Goal: Information Seeking & Learning: Understand process/instructions

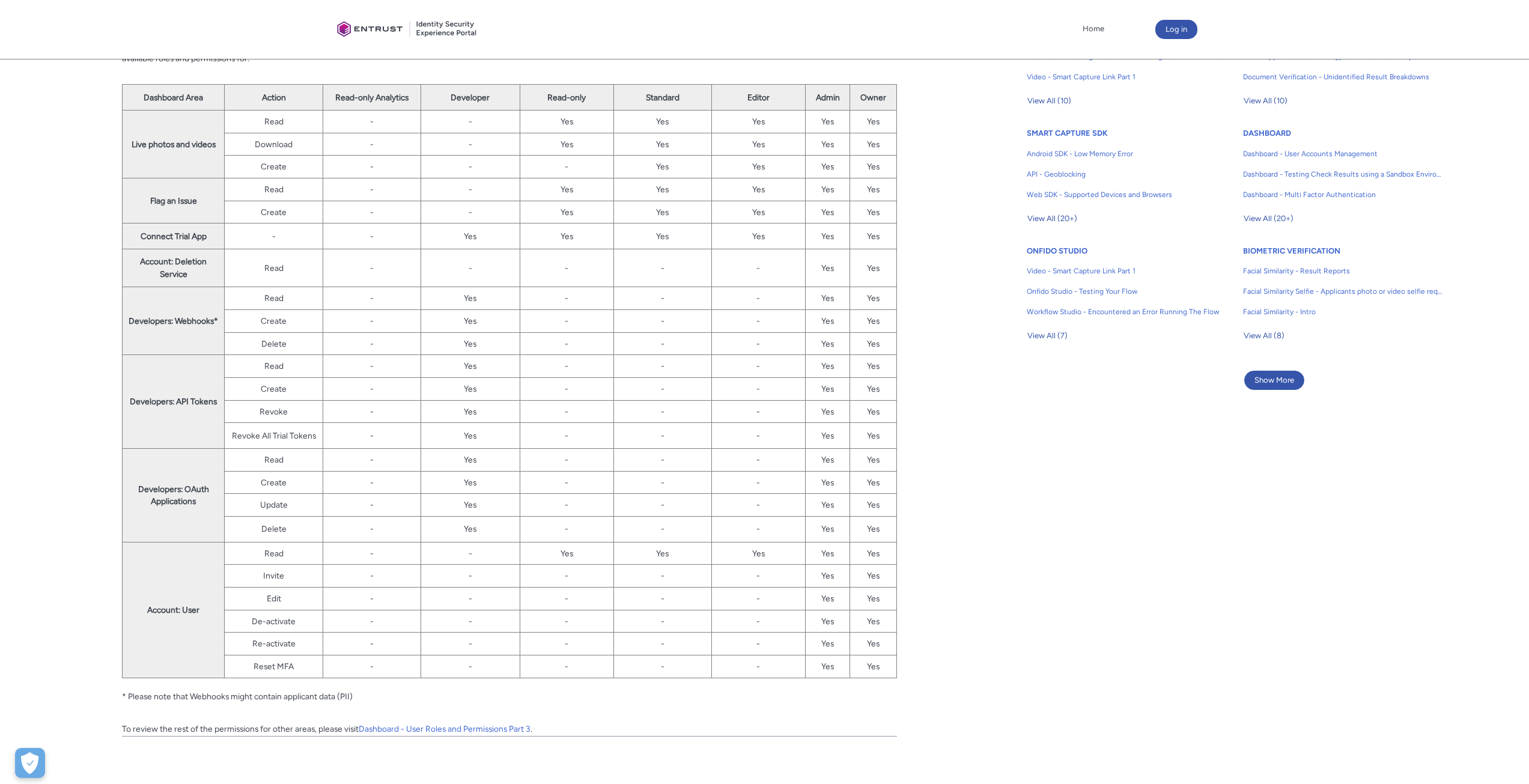
click at [159, 303] on td "Developers: Webhooks*" at bounding box center [173, 321] width 102 height 68
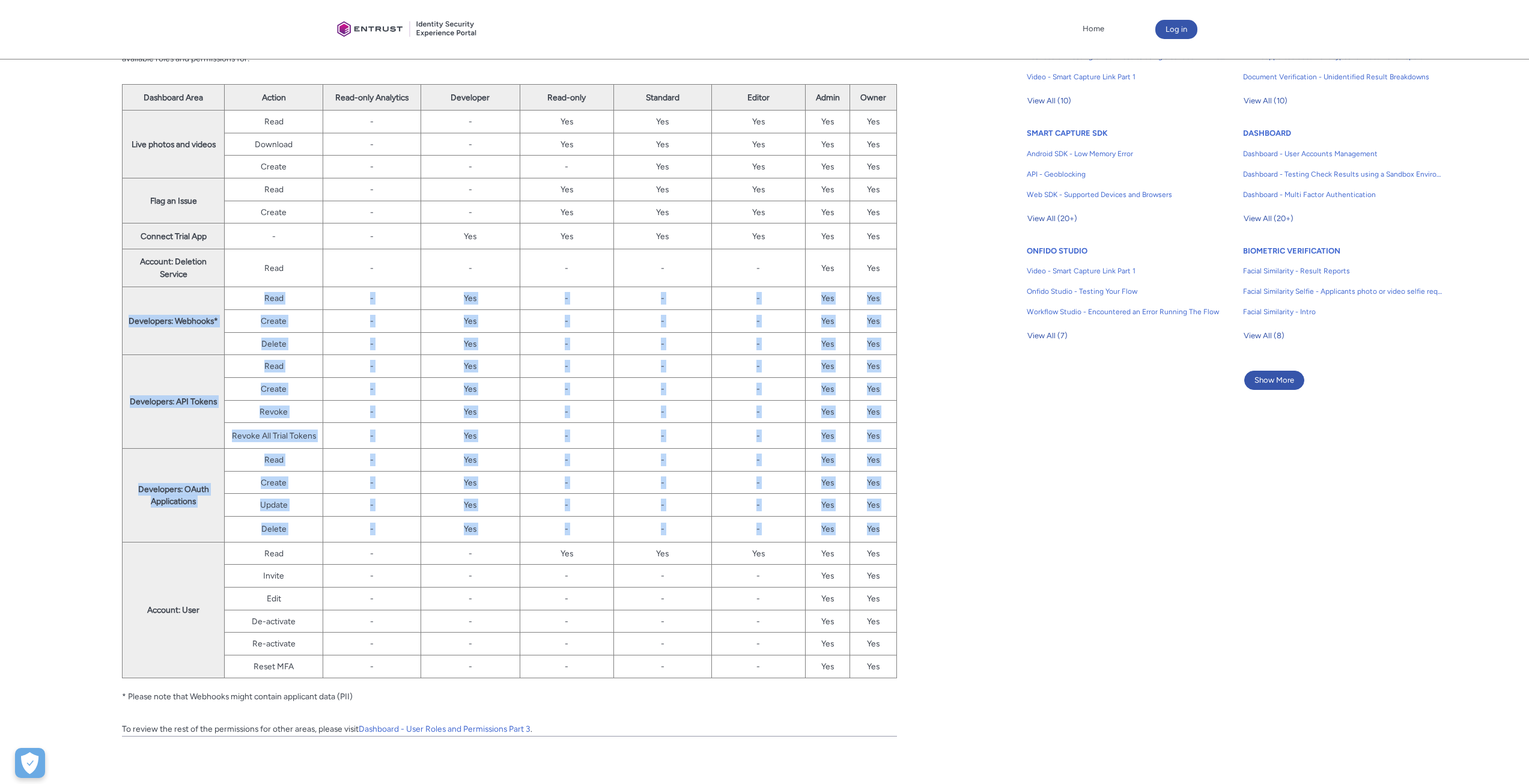
drag, startPoint x: 159, startPoint y: 303, endPoint x: 885, endPoint y: 524, distance: 758.9
click at [885, 524] on tbody "Dashboard Area Action Read-only Analytics Developer Read-only Standard Editor A…" at bounding box center [509, 381] width 774 height 593
click at [885, 524] on td "Yes" at bounding box center [874, 529] width 47 height 26
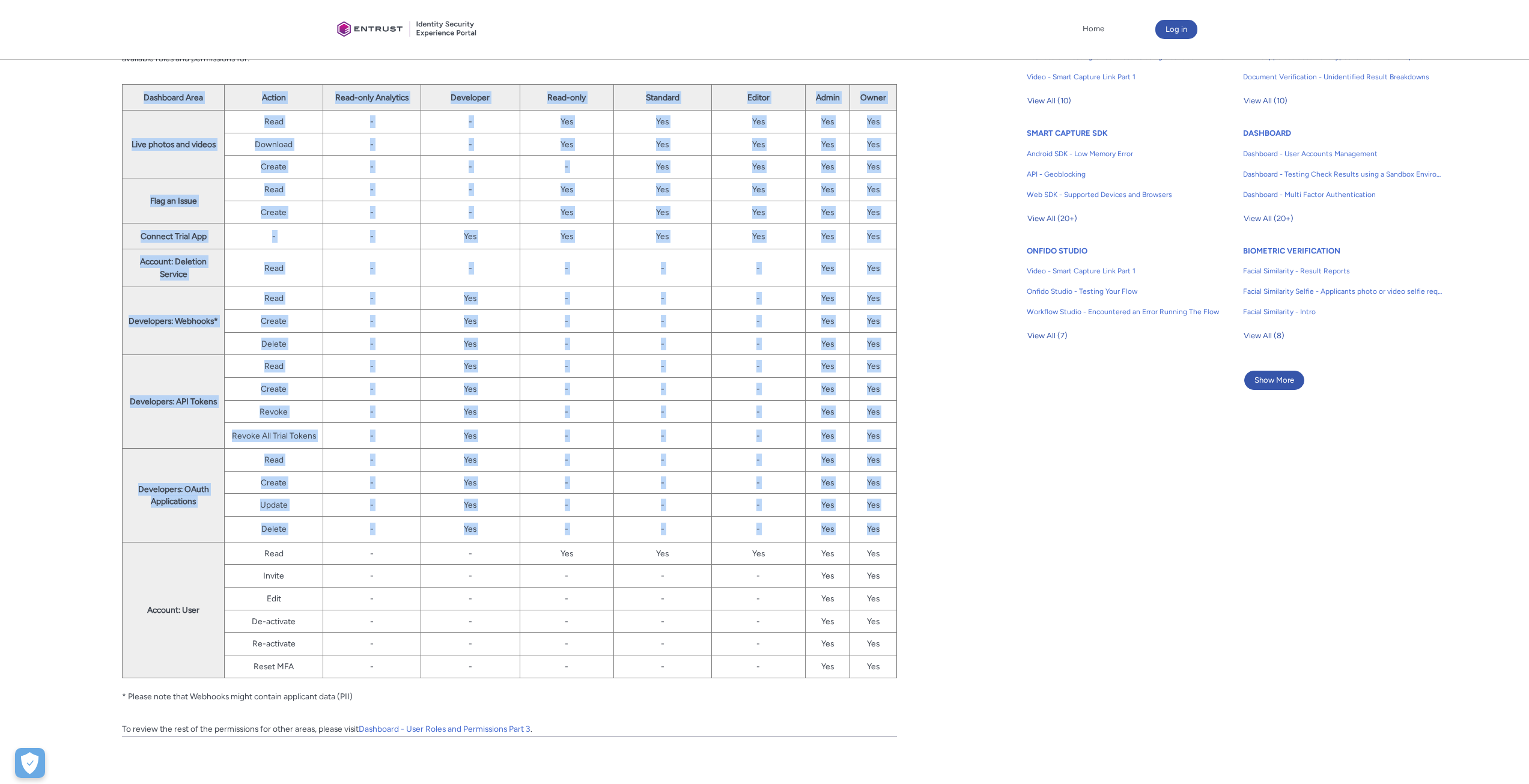
drag, startPoint x: 885, startPoint y: 524, endPoint x: 117, endPoint y: 307, distance: 798.1
click at [117, 307] on article "Fields in section = hidden by css on CEP. Do not move section/hide headers Titl…" at bounding box center [461, 360] width 872 height 757
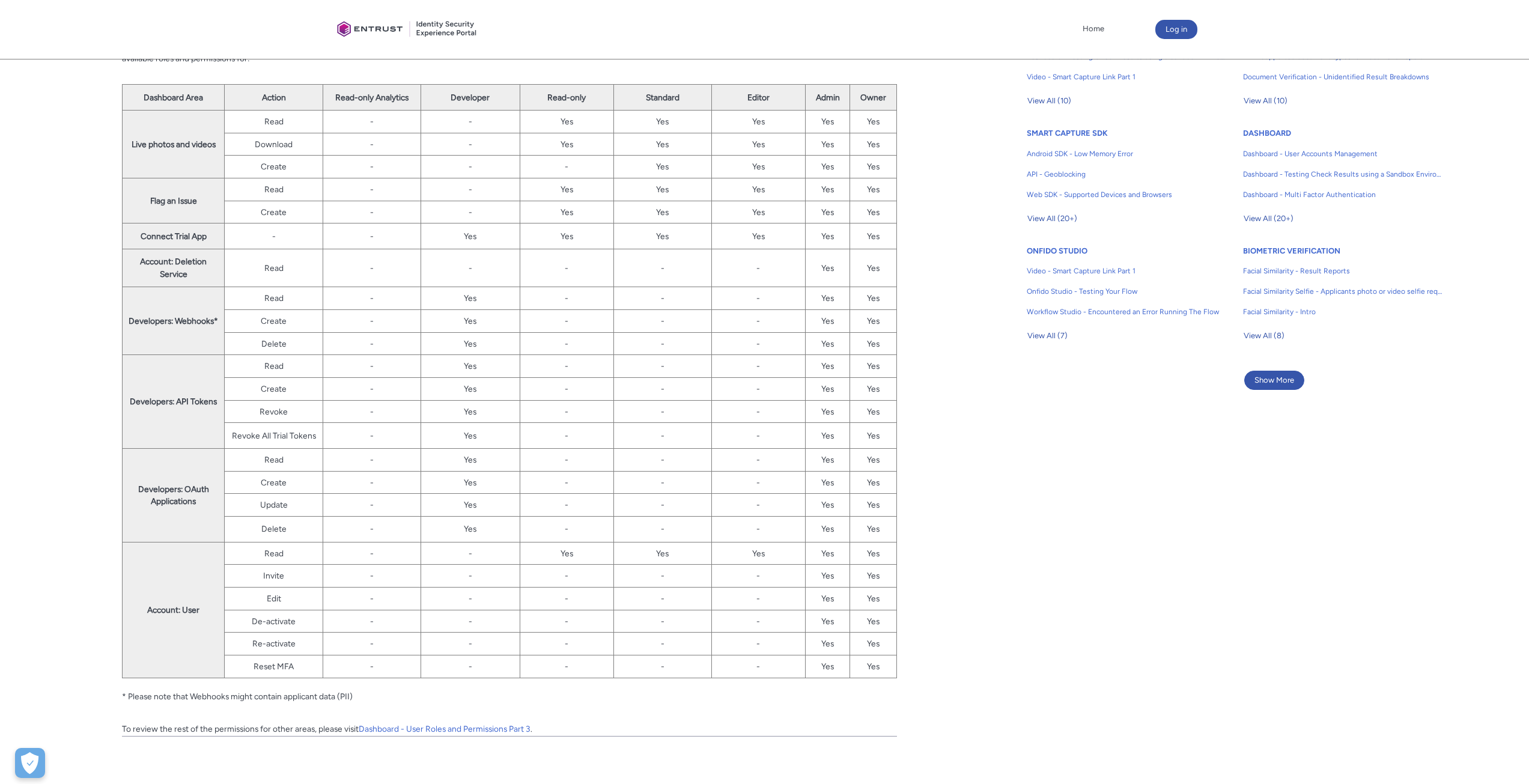
click at [463, 232] on td "Yes" at bounding box center [469, 236] width 99 height 26
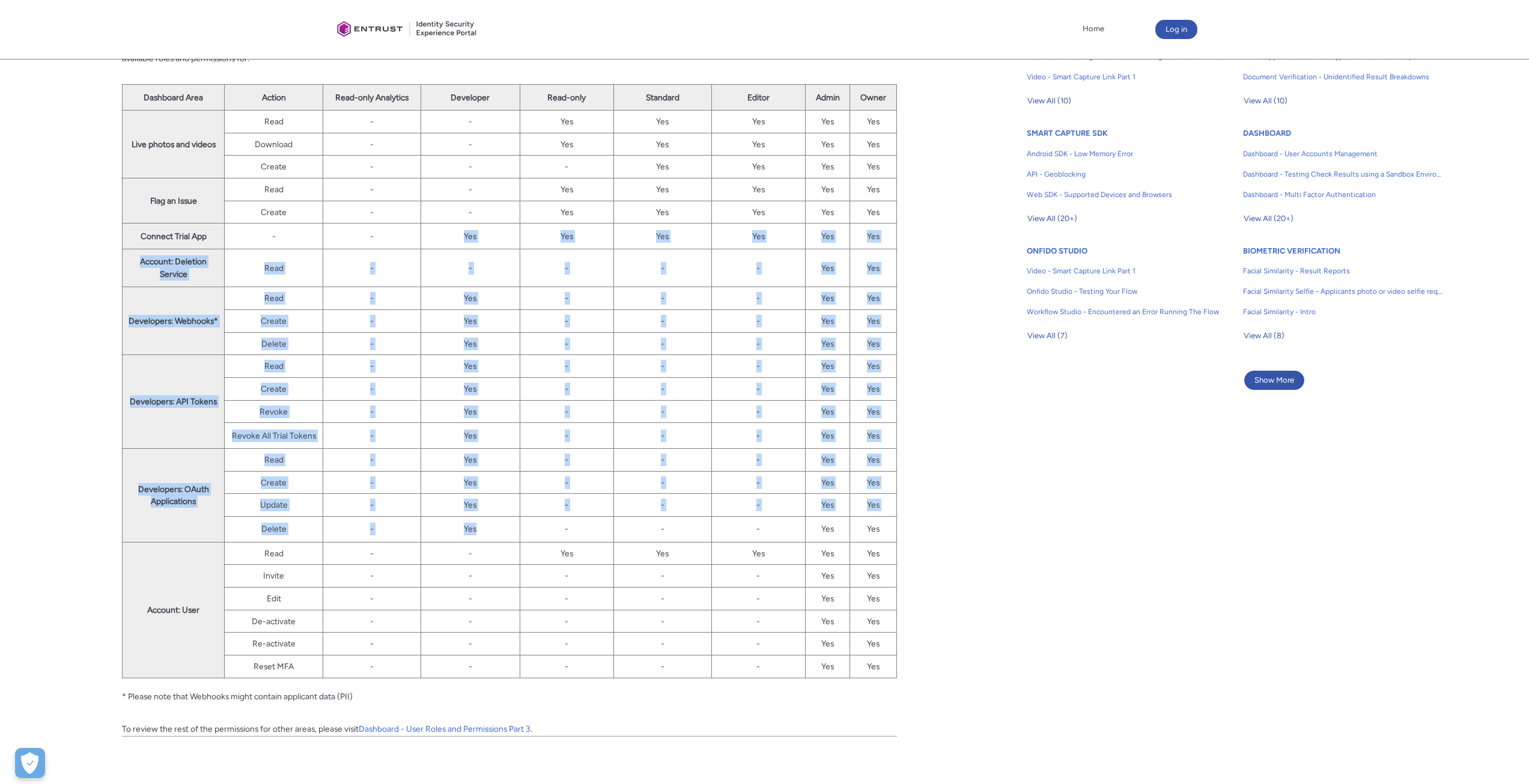
drag, startPoint x: 463, startPoint y: 232, endPoint x: 496, endPoint y: 523, distance: 292.9
click at [496, 523] on tbody "Dashboard Area Action Read-only Analytics Developer Read-only Standard Editor A…" at bounding box center [509, 381] width 774 height 593
click at [496, 523] on td "Yes" at bounding box center [469, 529] width 99 height 26
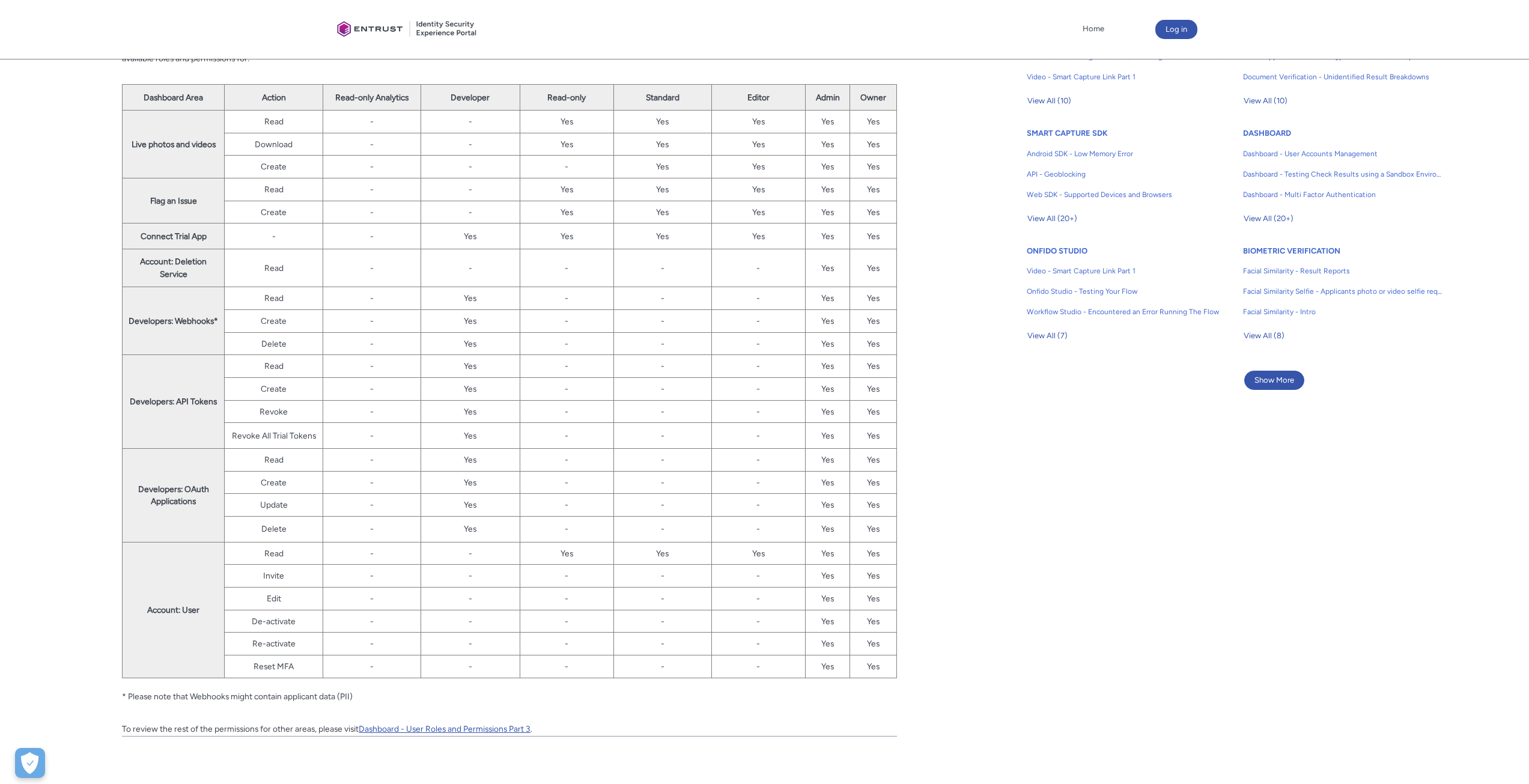
click at [464, 728] on link "Dashboard - User Roles and Permissions Part 3" at bounding box center [445, 728] width 172 height 9
click at [133, 147] on strong "Live photos and videos" at bounding box center [174, 143] width 84 height 9
drag, startPoint x: 133, startPoint y: 147, endPoint x: 203, endPoint y: 147, distance: 70.0
click at [203, 147] on strong "Live photos and videos" at bounding box center [174, 143] width 84 height 9
drag, startPoint x: 203, startPoint y: 147, endPoint x: 199, endPoint y: 153, distance: 7.2
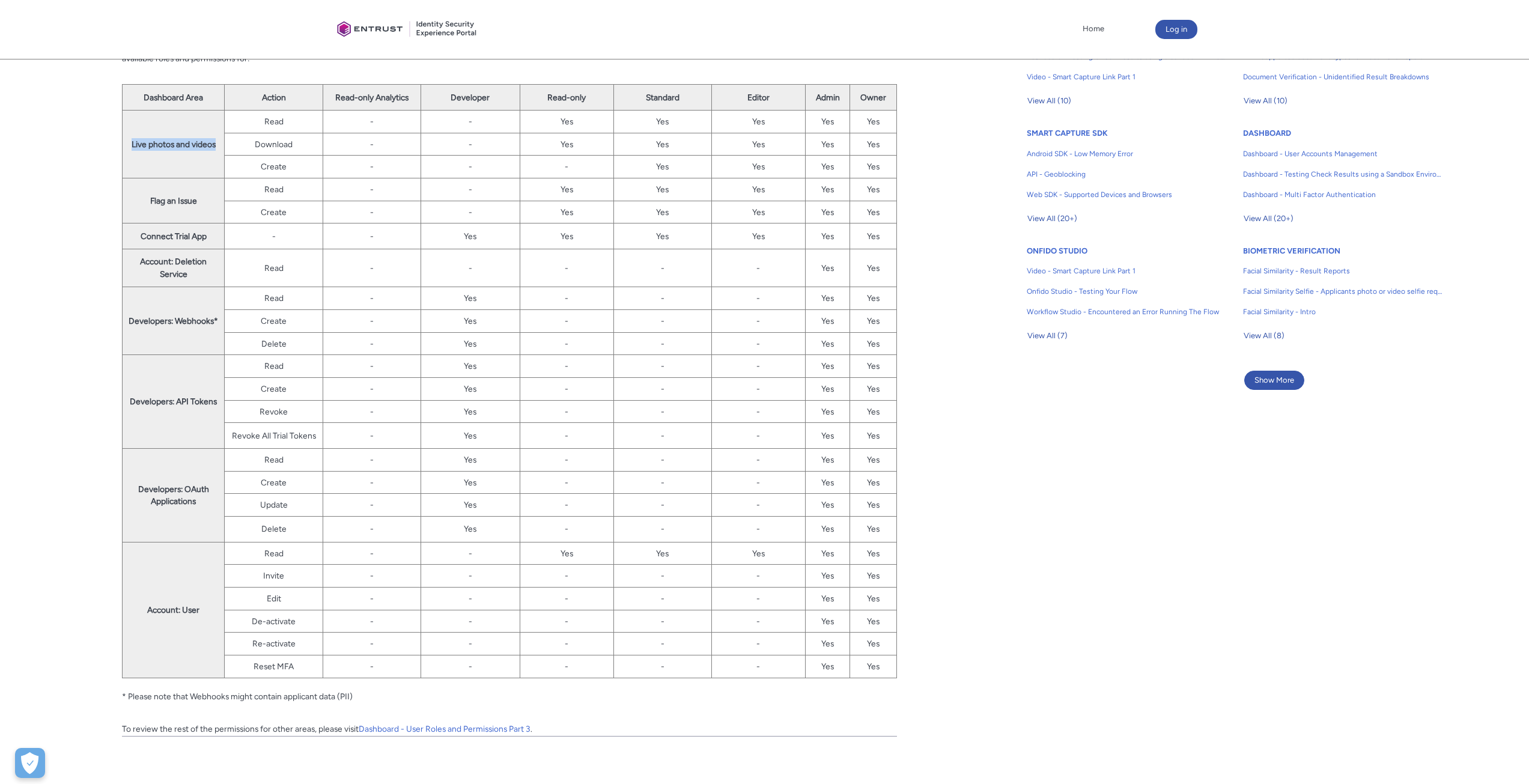
click at [203, 147] on strong "Live photos and videos" at bounding box center [174, 143] width 84 height 9
click at [272, 95] on strong "Action" at bounding box center [274, 97] width 24 height 9
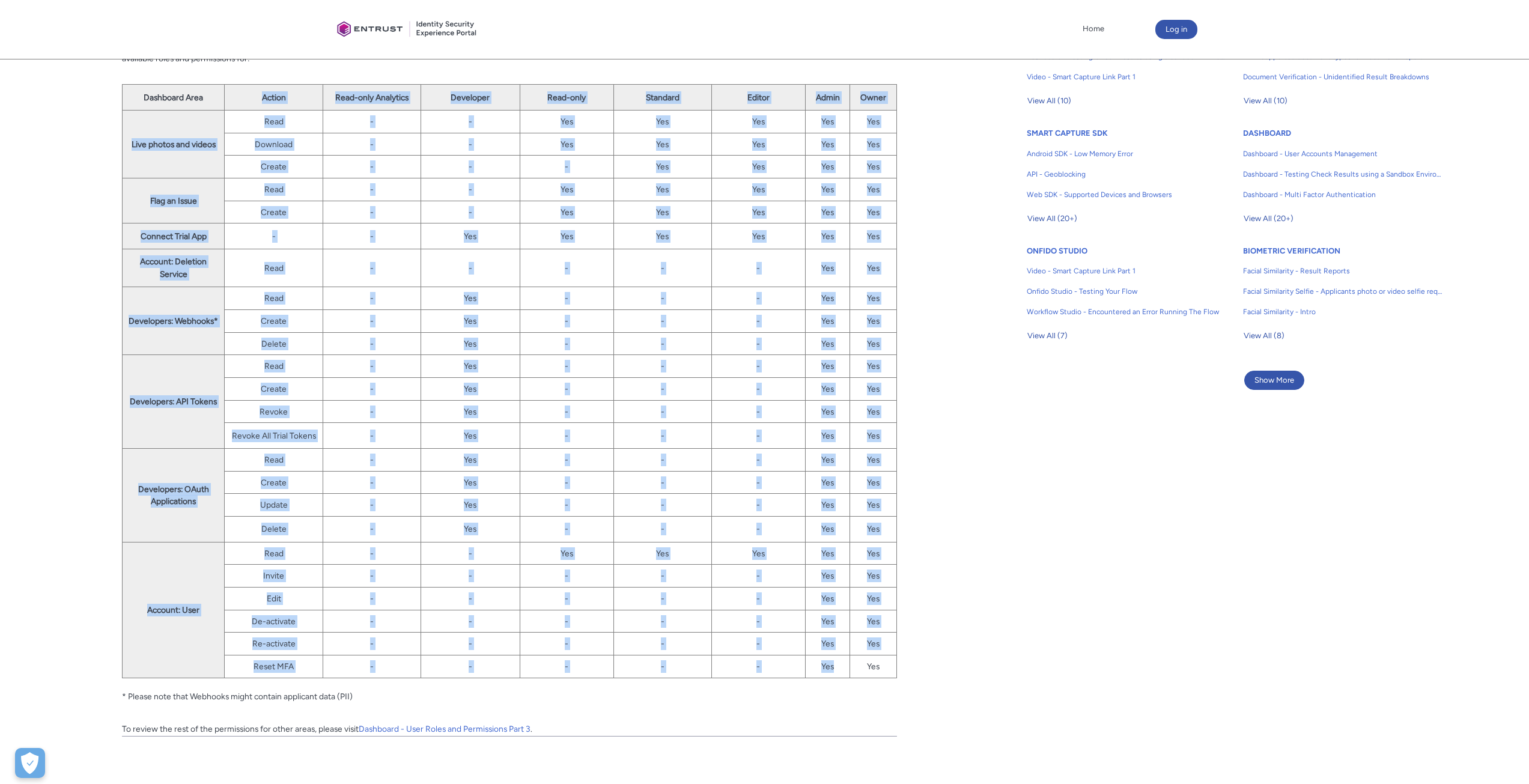
drag, startPoint x: 272, startPoint y: 95, endPoint x: 816, endPoint y: 662, distance: 785.8
click at [816, 662] on tbody "Dashboard Area Action Read-only Analytics Developer Read-only Standard Editor A…" at bounding box center [509, 381] width 774 height 593
click at [816, 662] on td "Yes" at bounding box center [827, 666] width 45 height 23
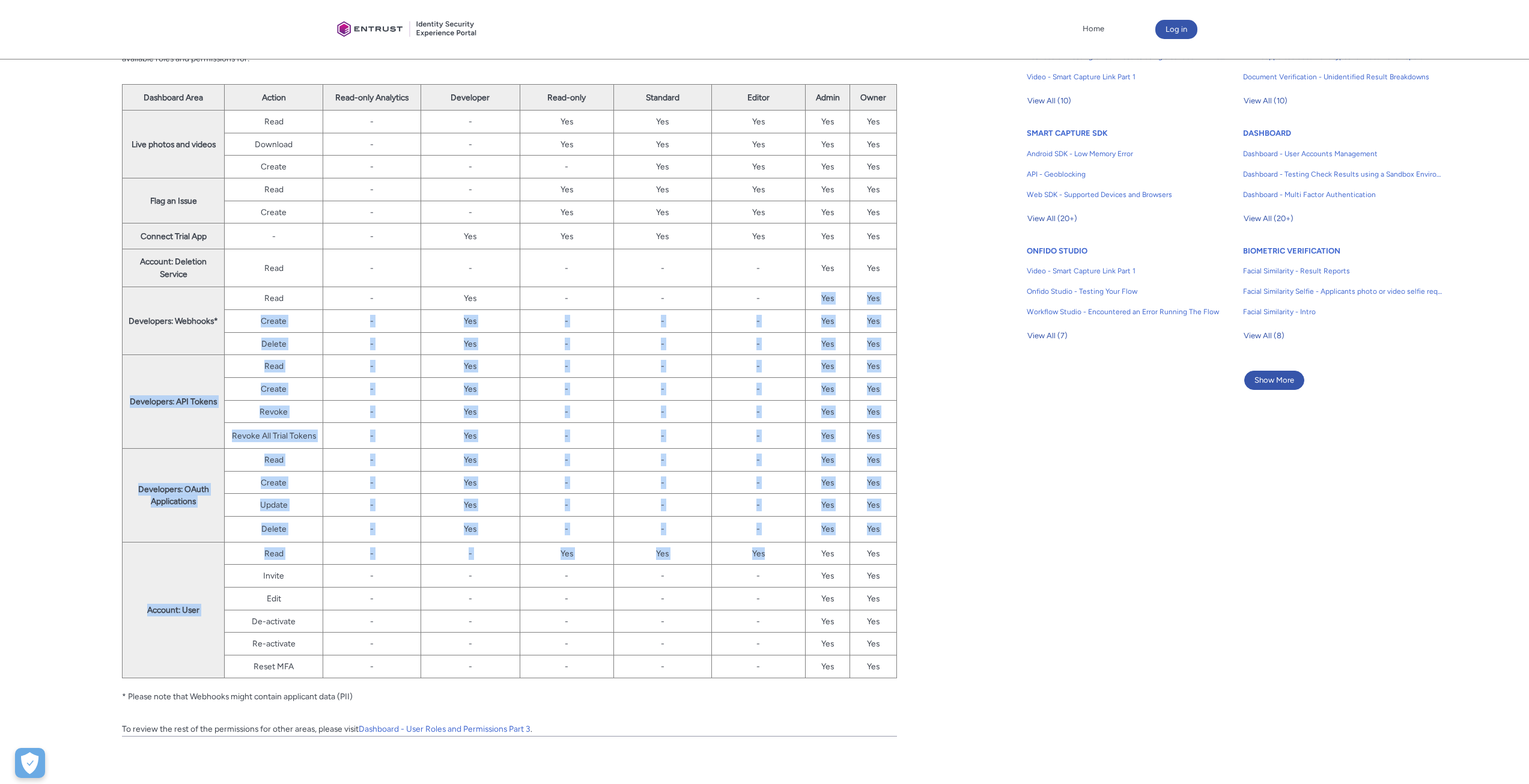
drag, startPoint x: 760, startPoint y: 307, endPoint x: 779, endPoint y: 545, distance: 238.8
click at [779, 545] on tbody "Dashboard Area Action Read-only Analytics Developer Read-only Standard Editor A…" at bounding box center [509, 381] width 774 height 593
click at [779, 547] on td "Yes" at bounding box center [758, 553] width 94 height 23
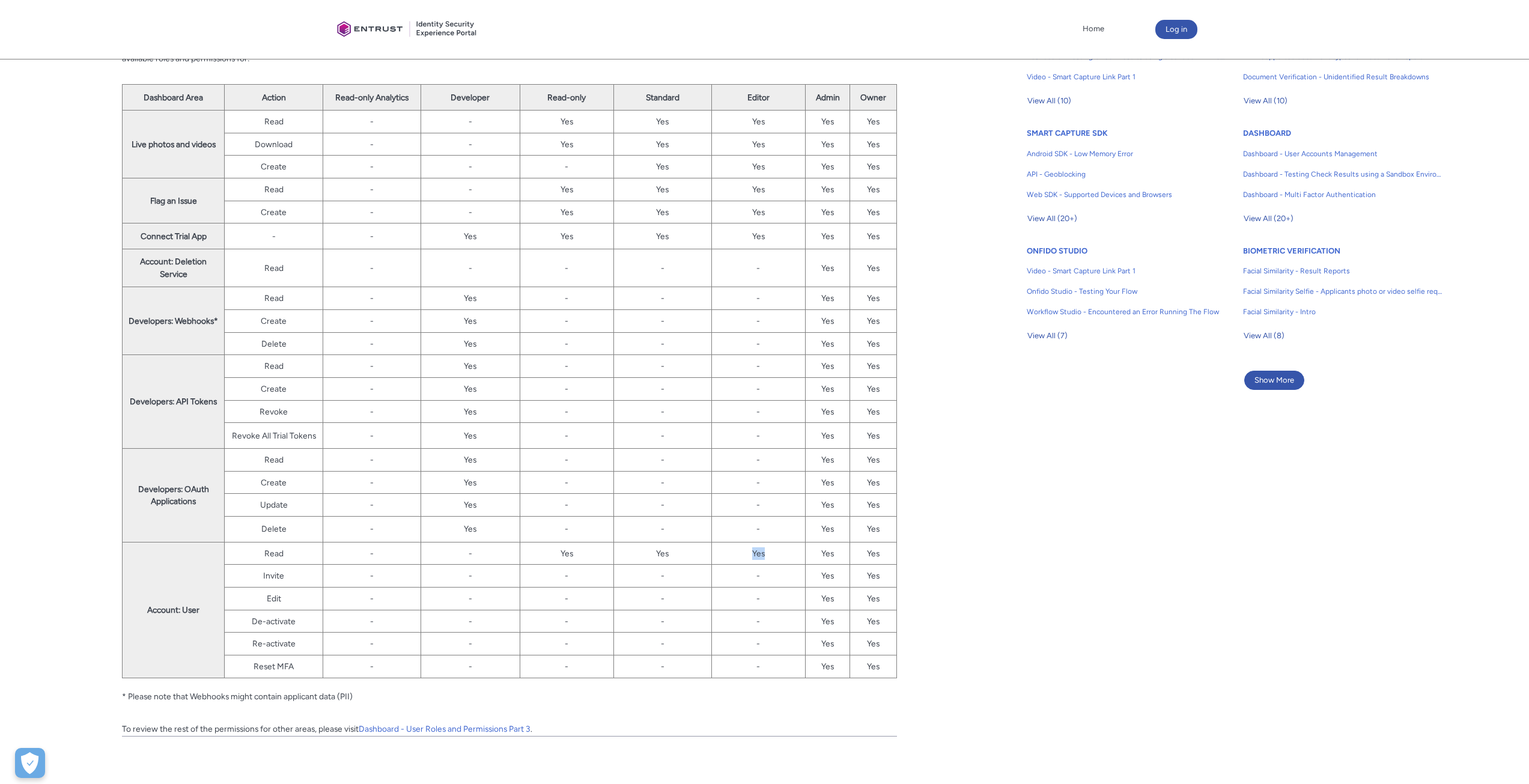
drag, startPoint x: 784, startPoint y: 559, endPoint x: 729, endPoint y: 554, distance: 55.2
click at [730, 554] on td "Yes" at bounding box center [758, 553] width 94 height 23
